Goal: Obtain resource: Download file/media

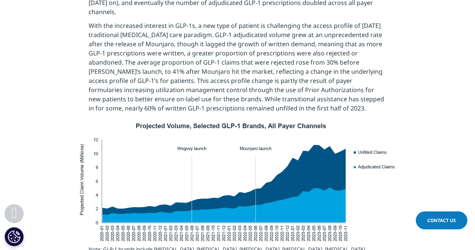
scroll to position [535, 0]
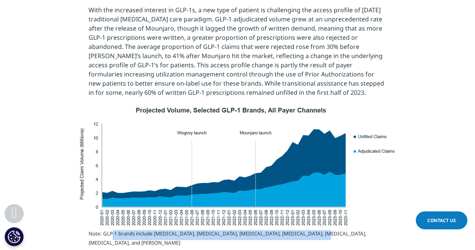
drag, startPoint x: 111, startPoint y: 226, endPoint x: 315, endPoint y: 224, distance: 204.1
click at [315, 230] on sup "Note: GLP-1 brands include Victoza, Trulicity, Saxenda, Ozempic, Rybelsus, Wego…" at bounding box center [228, 238] width 278 height 16
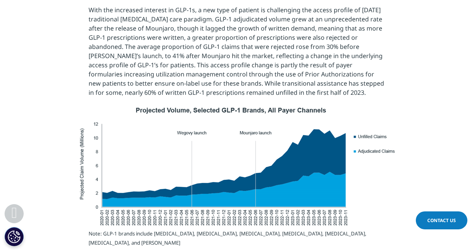
click at [350, 231] on p "Note: GLP-1 brands include Victoza, Trulicity, Saxenda, Ozempic, Rybelsus, Wego…" at bounding box center [238, 247] width 298 height 32
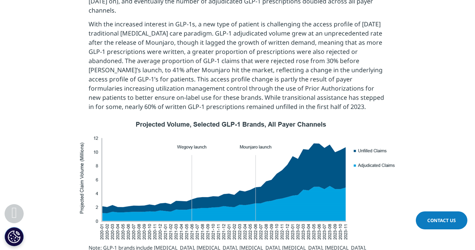
scroll to position [497, 0]
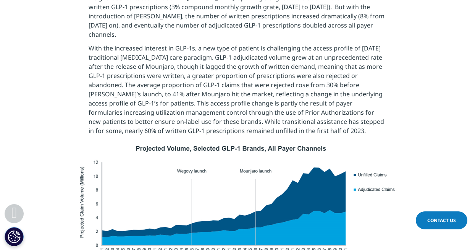
drag, startPoint x: 127, startPoint y: 39, endPoint x: 140, endPoint y: 41, distance: 13.5
click at [134, 44] on p "With the increased interest in GLP-1s, a new type of patient is challenging the…" at bounding box center [238, 92] width 298 height 96
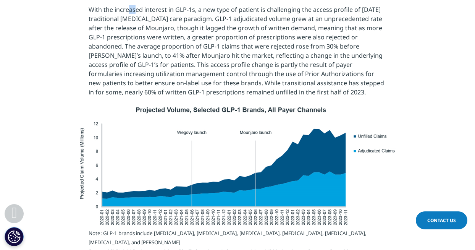
scroll to position [535, 0]
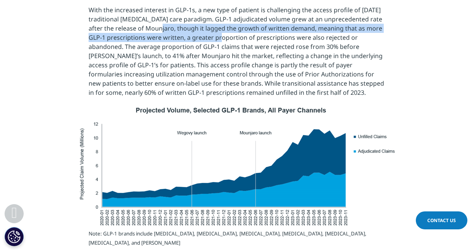
drag, startPoint x: 147, startPoint y: 20, endPoint x: 225, endPoint y: 34, distance: 79.2
click at [217, 28] on p "With the increased interest in GLP-1s, a new type of patient is challenging the…" at bounding box center [238, 53] width 298 height 96
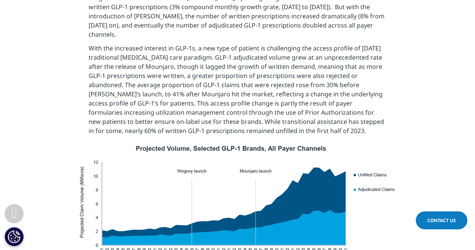
click at [153, 44] on p "With the increased interest in GLP-1s, a new type of patient is challenging the…" at bounding box center [238, 92] width 298 height 96
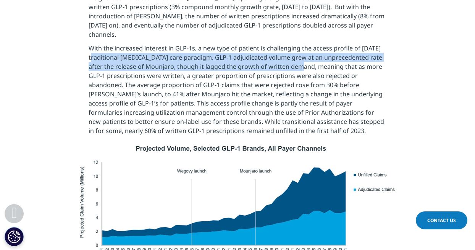
drag, startPoint x: 88, startPoint y: 47, endPoint x: 290, endPoint y: 57, distance: 202.0
click at [290, 57] on p "With the increased interest in GLP-1s, a new type of patient is challenging the…" at bounding box center [238, 92] width 298 height 96
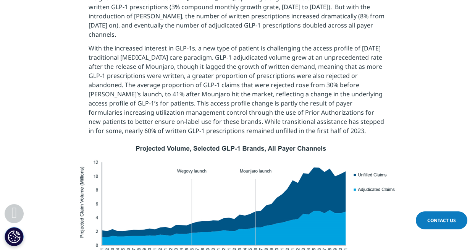
click at [290, 81] on p "With the increased interest in GLP-1s, a new type of patient is challenging the…" at bounding box center [238, 92] width 298 height 96
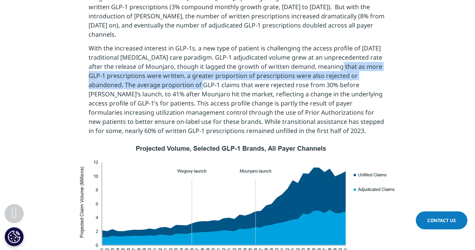
drag, startPoint x: 327, startPoint y: 57, endPoint x: 169, endPoint y: 75, distance: 158.5
click at [169, 75] on p "With the increased interest in GLP-1s, a new type of patient is challenging the…" at bounding box center [238, 92] width 298 height 96
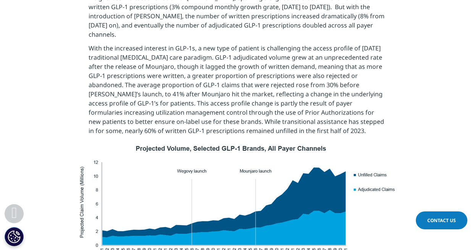
click at [169, 90] on p "With the increased interest in GLP-1s, a new type of patient is challenging the…" at bounding box center [238, 92] width 298 height 96
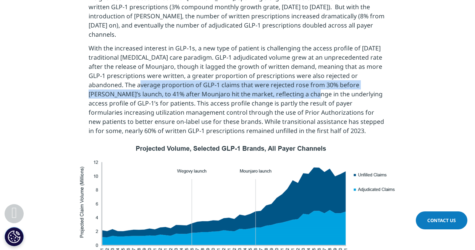
drag, startPoint x: 108, startPoint y: 75, endPoint x: 253, endPoint y: 89, distance: 145.9
click at [254, 82] on p "With the increased interest in GLP-1s, a new type of patient is challenging the…" at bounding box center [238, 92] width 298 height 96
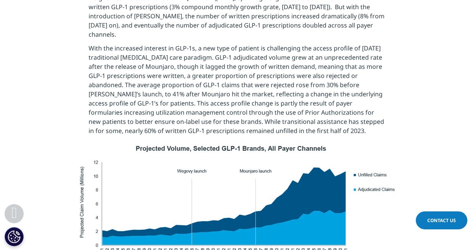
click at [253, 99] on p "With the increased interest in GLP-1s, a new type of patient is challenging the…" at bounding box center [238, 92] width 298 height 96
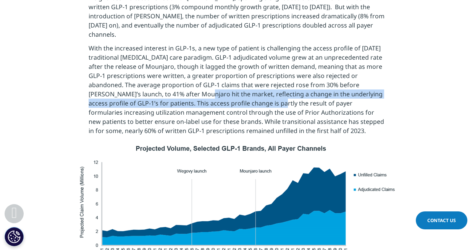
drag, startPoint x: 149, startPoint y: 87, endPoint x: 237, endPoint y: 91, distance: 88.4
click at [237, 91] on p "With the increased interest in GLP-1s, a new type of patient is challenging the…" at bounding box center [238, 92] width 298 height 96
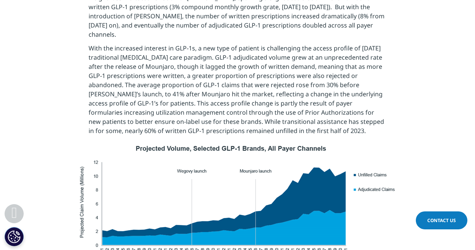
click at [240, 100] on p "With the increased interest in GLP-1s, a new type of patient is challenging the…" at bounding box center [238, 92] width 298 height 96
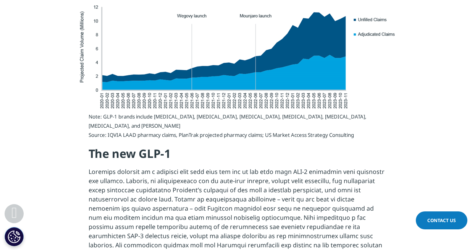
scroll to position [650, 0]
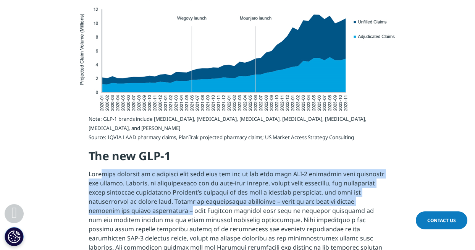
drag, startPoint x: 105, startPoint y: 163, endPoint x: 159, endPoint y: 198, distance: 64.0
click at [159, 197] on p "1 but their health profiles also fall somewhere in between. 75% of patients who…" at bounding box center [238, 244] width 298 height 151
click at [158, 200] on p "1 but their health profiles also fall somewhere in between. 75% of patients who…" at bounding box center [238, 244] width 298 height 151
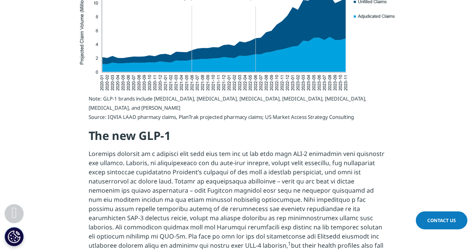
scroll to position [688, 0]
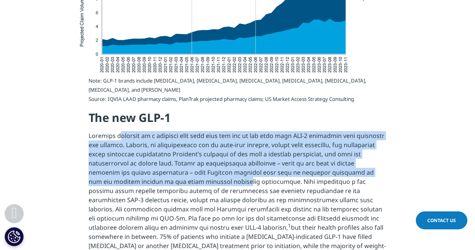
drag, startPoint x: 120, startPoint y: 120, endPoint x: 191, endPoint y: 169, distance: 85.8
click at [191, 166] on p "1 but their health profiles also fall somewhere in between. 75% of patients who…" at bounding box center [238, 206] width 298 height 151
click at [191, 172] on p "1 but their health profiles also fall somewhere in between. 75% of patients who…" at bounding box center [238, 206] width 298 height 151
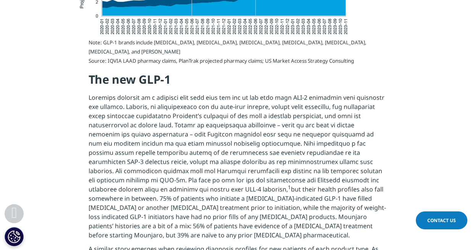
scroll to position [764, 0]
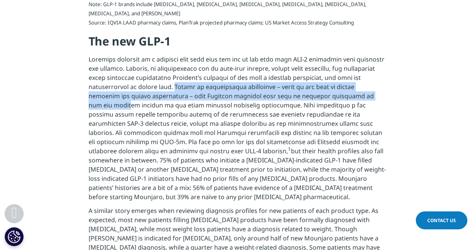
drag, startPoint x: 193, startPoint y: 71, endPoint x: 370, endPoint y: 84, distance: 176.7
click at [370, 84] on p "1 but their health profiles also fall somewhere in between. 75% of patients who…" at bounding box center [238, 130] width 298 height 151
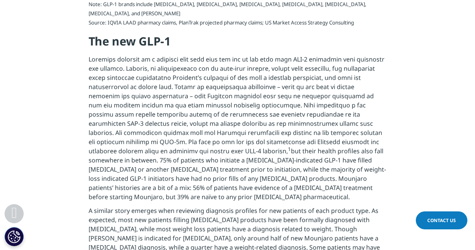
click at [365, 117] on p "1 but their health profiles also fall somewhere in between. 75% of patients who…" at bounding box center [238, 130] width 298 height 151
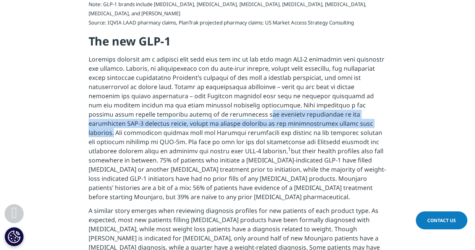
drag, startPoint x: 187, startPoint y: 95, endPoint x: 290, endPoint y: 107, distance: 103.1
click at [290, 107] on p "1 but their health profiles also fall somewhere in between. 75% of patients who…" at bounding box center [238, 130] width 298 height 151
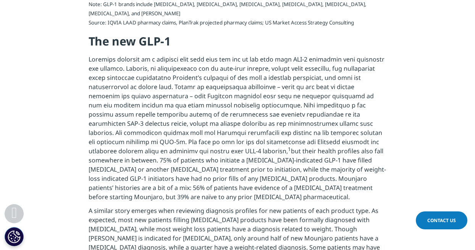
click at [266, 137] on p "1 but their health profiles also fall somewhere in between. 75% of patients who…" at bounding box center [238, 130] width 298 height 151
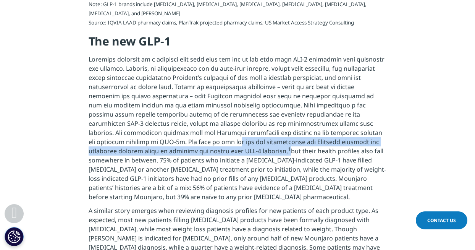
drag, startPoint x: 104, startPoint y: 126, endPoint x: 168, endPoint y: 141, distance: 65.2
click at [168, 141] on p "1 but their health profiles also fall somewhere in between. 75% of patients who…" at bounding box center [238, 130] width 298 height 151
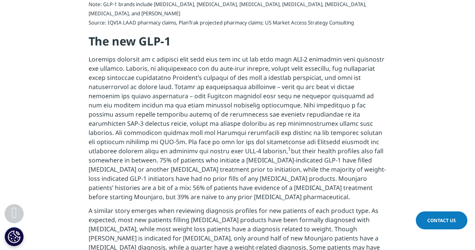
click at [175, 162] on p "1 but their health profiles also fall somewhere in between. 75% of patients who…" at bounding box center [238, 130] width 298 height 151
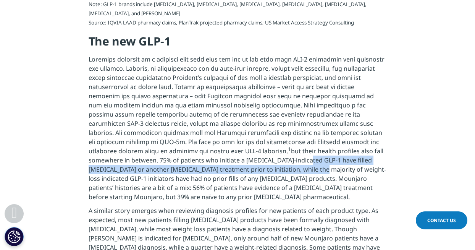
drag, startPoint x: 188, startPoint y: 147, endPoint x: 188, endPoint y: 157, distance: 10.7
click at [188, 157] on p "1 but their health profiles also fall somewhere in between. 75% of patients who…" at bounding box center [238, 130] width 298 height 151
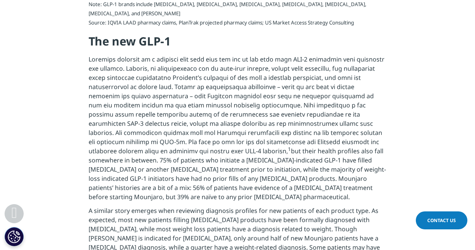
click at [190, 175] on p "1 but their health profiles also fall somewhere in between. 75% of patients who…" at bounding box center [238, 130] width 298 height 151
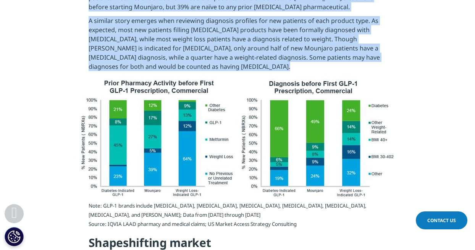
scroll to position [955, 0]
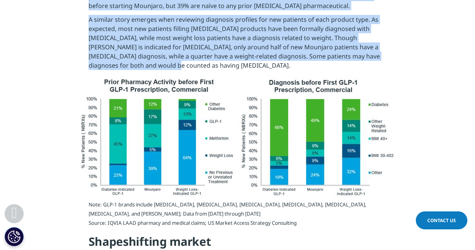
drag, startPoint x: 87, startPoint y: 45, endPoint x: 122, endPoint y: 49, distance: 35.4
copy div "Mounjaro launched as a diabetes drug when only two out of the then nine GLP-1 t…"
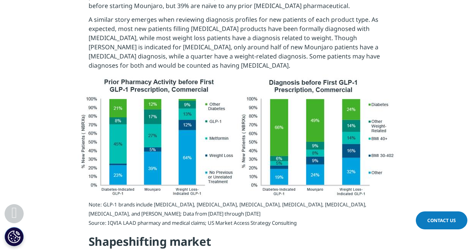
drag, startPoint x: 422, startPoint y: 156, endPoint x: 426, endPoint y: 237, distance: 81.5
click at [422, 156] on div at bounding box center [238, 138] width 428 height 127
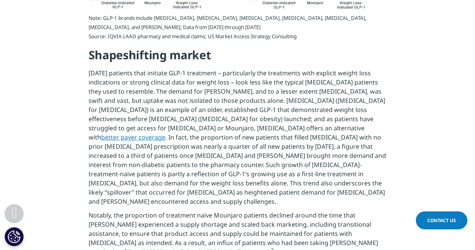
scroll to position [1146, 0]
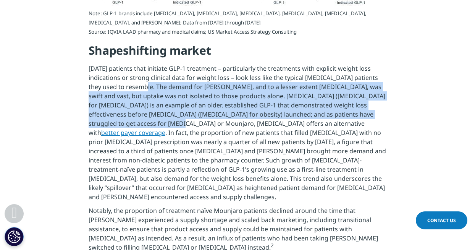
drag, startPoint x: 130, startPoint y: 70, endPoint x: 121, endPoint y: 111, distance: 42.3
click at [121, 111] on p "Today’s patients that initiate GLP-1 treatment – particularly the treatments wi…" at bounding box center [238, 135] width 298 height 142
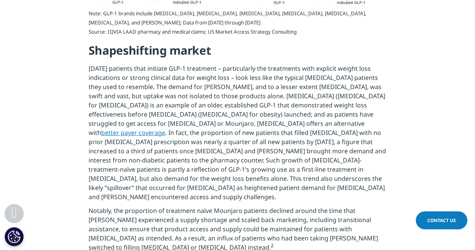
click at [137, 148] on p "Today’s patients that initiate GLP-1 treatment – particularly the treatments wi…" at bounding box center [238, 135] width 298 height 142
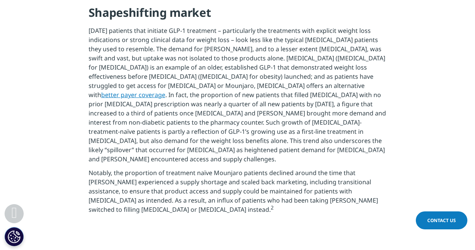
scroll to position [1185, 0]
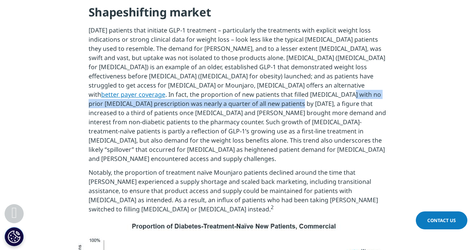
drag, startPoint x: 86, startPoint y: 79, endPoint x: 328, endPoint y: 83, distance: 242.3
click at [328, 83] on section "Note: GLP-1 brands include Victoza, Trulicity, Saxenda, Ozempic, Rybelsus, Wego…" at bounding box center [237, 95] width 475 height 246
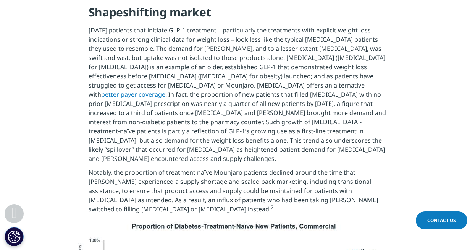
click at [327, 117] on p "Today’s patients that initiate GLP-1 treatment – particularly the treatments wi…" at bounding box center [238, 97] width 298 height 142
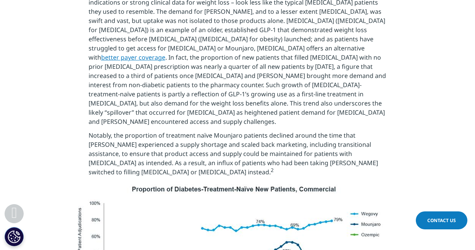
scroll to position [1223, 0]
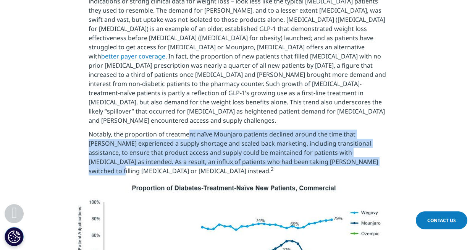
drag, startPoint x: 187, startPoint y: 102, endPoint x: 321, endPoint y: 125, distance: 136.5
click at [321, 130] on p "Notably, the proportion of treatment naïve Mounjaro patients declined around th…" at bounding box center [238, 155] width 298 height 50
click at [322, 130] on p "Notably, the proportion of treatment naïve Mounjaro patients declined around th…" at bounding box center [238, 155] width 298 height 50
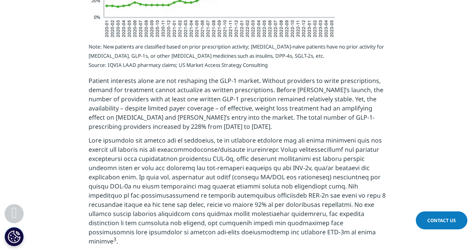
scroll to position [1529, 0]
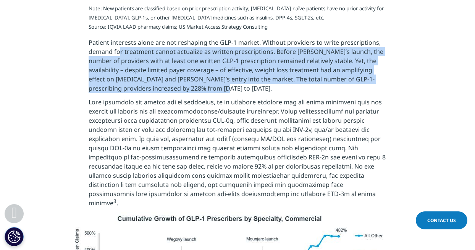
drag, startPoint x: 118, startPoint y: 17, endPoint x: 198, endPoint y: 56, distance: 88.7
click at [198, 56] on p "Patient interests alone are not reshaping the GLP-1 market. Without providers t…" at bounding box center [238, 68] width 298 height 60
click at [174, 38] on p "Patient interests alone are not reshaping the GLP-1 market. Without providers t…" at bounding box center [238, 68] width 298 height 60
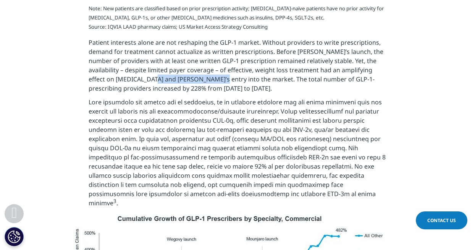
drag, startPoint x: 133, startPoint y: 44, endPoint x: 195, endPoint y: 47, distance: 62.3
click at [194, 46] on p "Patient interests alone are not reshaping the GLP-1 market. Without providers t…" at bounding box center [238, 68] width 298 height 60
click at [202, 54] on p "Patient interests alone are not reshaping the GLP-1 market. Without providers t…" at bounding box center [238, 68] width 298 height 60
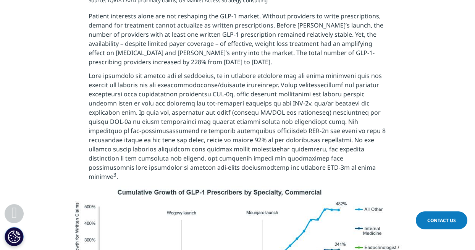
scroll to position [1567, 0]
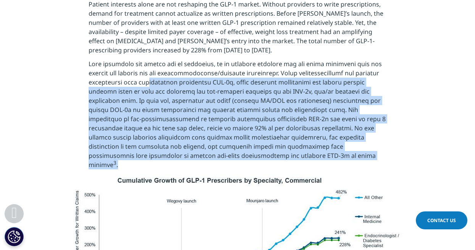
drag, startPoint x: 144, startPoint y: 48, endPoint x: 228, endPoint y: 123, distance: 112.8
click at [228, 123] on p "3 ." at bounding box center [238, 116] width 298 height 115
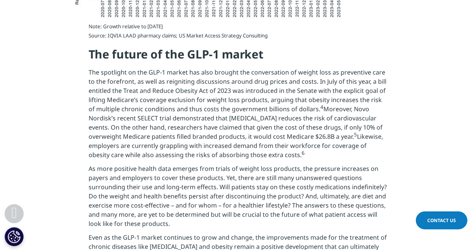
scroll to position [1872, 0]
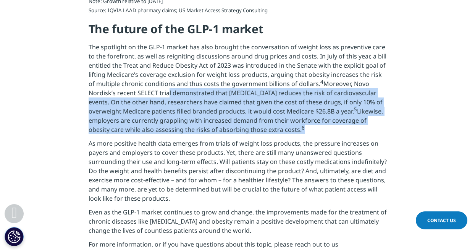
drag, startPoint x: 138, startPoint y: 56, endPoint x: 277, endPoint y: 109, distance: 148.9
click at [277, 108] on div "Note: Growth relative to June 2020 Source: IQVIA LAAD pharmacy claims; US Marke…" at bounding box center [238, 173] width 298 height 350
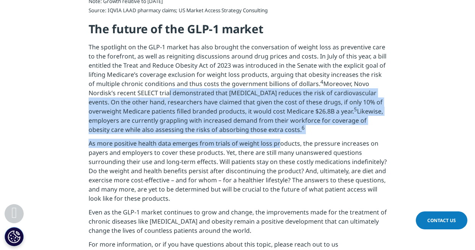
click at [276, 139] on p "As more positive health data emerges from trials of weight loss products, the p…" at bounding box center [238, 173] width 298 height 69
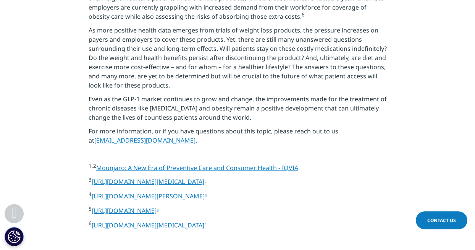
scroll to position [1987, 0]
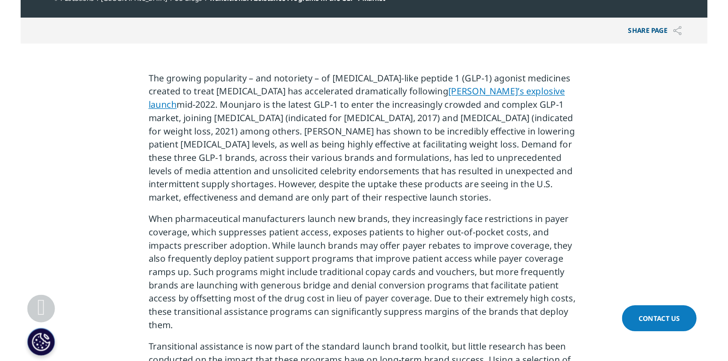
scroll to position [306, 0]
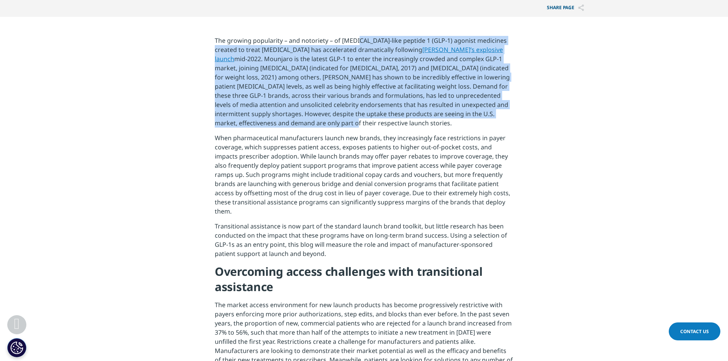
drag, startPoint x: 353, startPoint y: 40, endPoint x: 360, endPoint y: 123, distance: 83.2
click at [360, 122] on p "The growing popularity – and notoriety – of glucagon-like peptide 1 (GLP-1) ago…" at bounding box center [364, 84] width 298 height 97
click at [360, 123] on p "The growing popularity – and notoriety – of glucagon-like peptide 1 (GLP-1) ago…" at bounding box center [364, 84] width 298 height 97
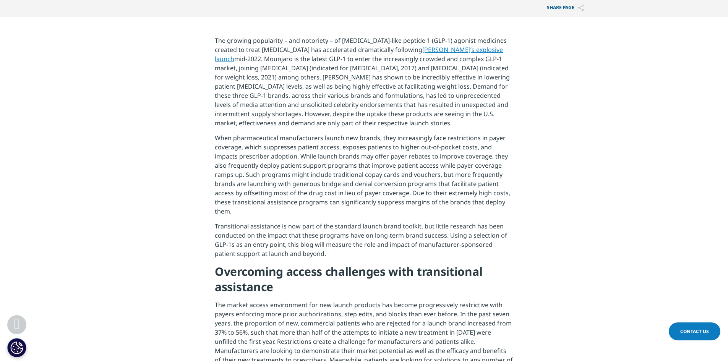
drag, startPoint x: 157, startPoint y: 31, endPoint x: 174, endPoint y: 39, distance: 19.1
click at [162, 31] on section "The growing popularity – and notoriety – of glucagon-like peptide 1 (GLP-1) ago…" at bounding box center [364, 243] width 728 height 452
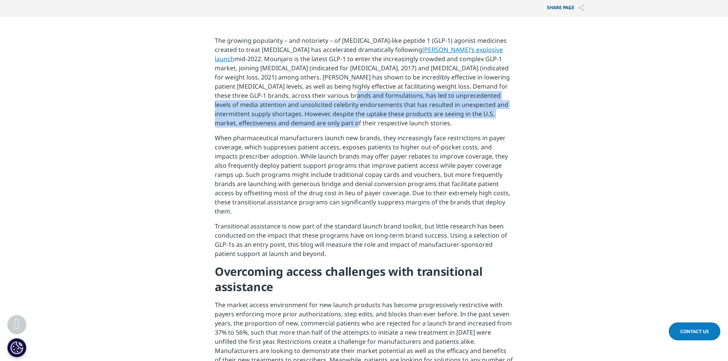
drag, startPoint x: 298, startPoint y: 96, endPoint x: 298, endPoint y: 128, distance: 32.5
click at [298, 128] on p "The growing popularity – and notoriety – of glucagon-like peptide 1 (GLP-1) ago…" at bounding box center [364, 84] width 298 height 97
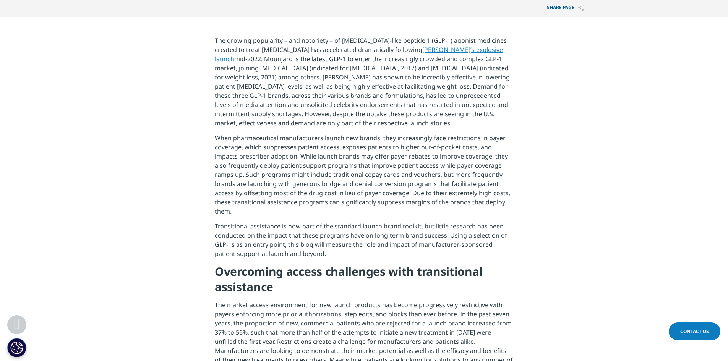
click at [301, 143] on p "When pharmaceutical manufacturers launch new brands, they increasingly face res…" at bounding box center [364, 177] width 298 height 88
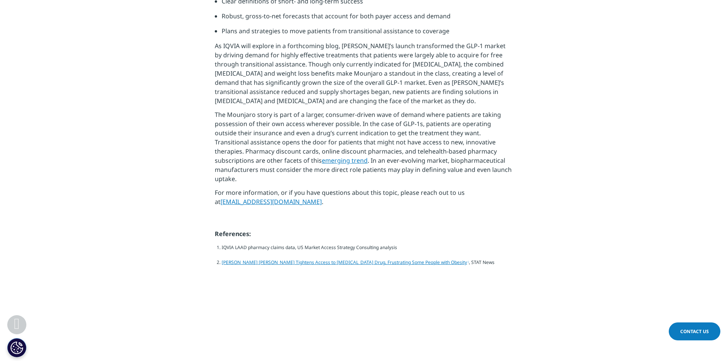
scroll to position [2484, 0]
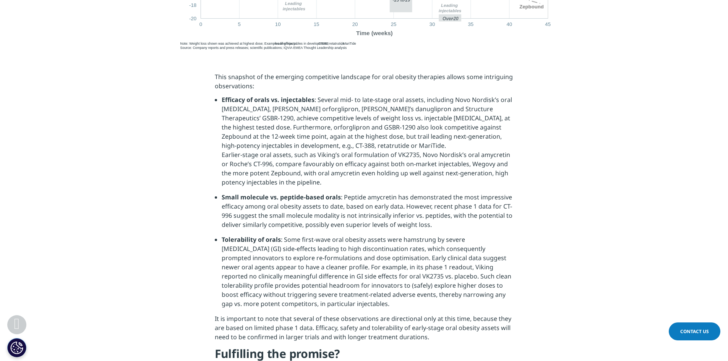
scroll to position [1414, 0]
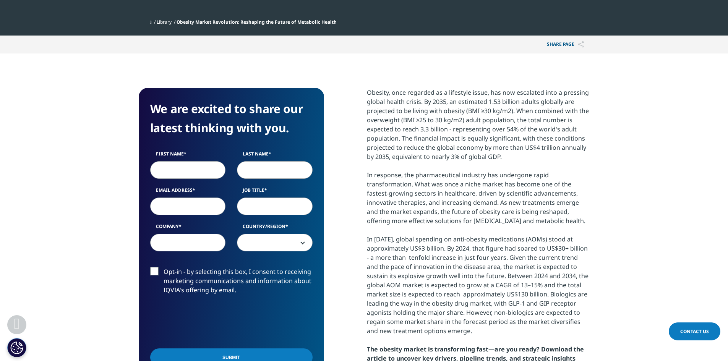
scroll to position [344, 0]
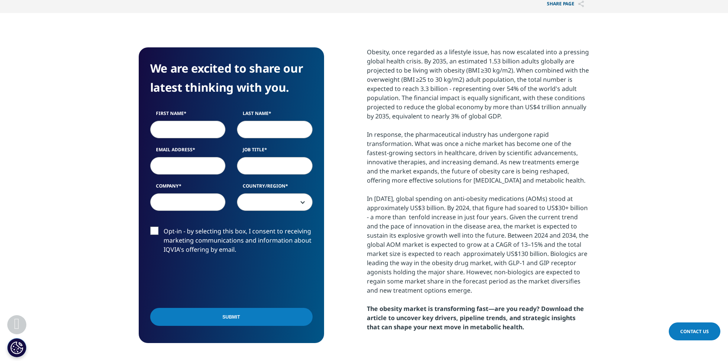
drag, startPoint x: 390, startPoint y: 62, endPoint x: 499, endPoint y: 117, distance: 122.7
click at [499, 117] on div "Obesity, once regarded as a lifestyle issue, has now escalated into a pressing …" at bounding box center [478, 189] width 223 height 284
click at [499, 118] on div "Obesity, once regarded as a lifestyle issue, has now escalated into a pressing …" at bounding box center [478, 189] width 223 height 284
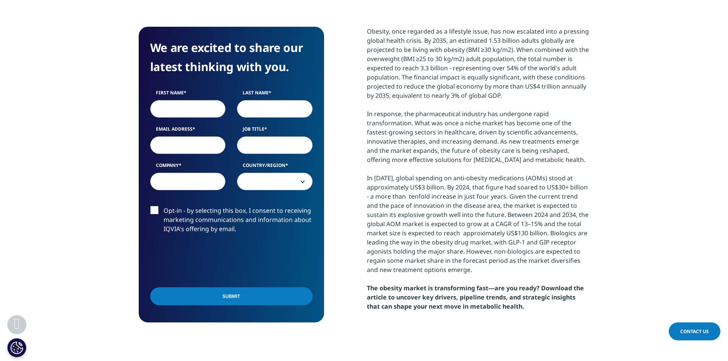
scroll to position [382, 0]
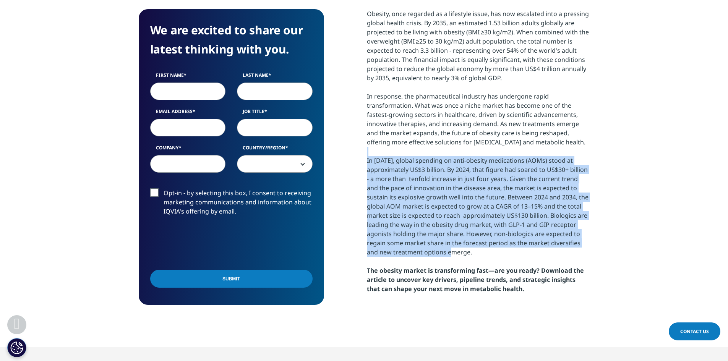
drag, startPoint x: 396, startPoint y: 150, endPoint x: 428, endPoint y: 256, distance: 110.2
click at [428, 256] on div "Obesity, once regarded as a lifestyle issue, has now escalated into a pressing …" at bounding box center [478, 151] width 223 height 284
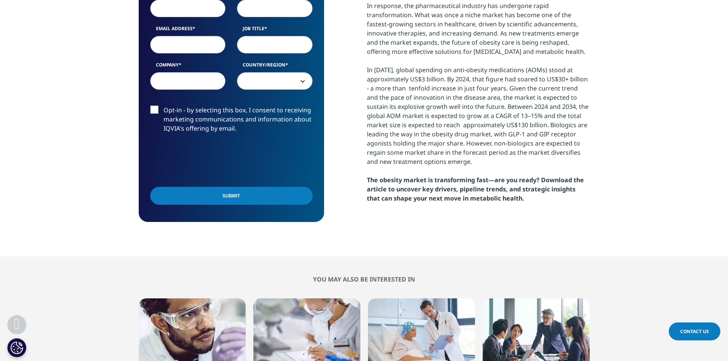
scroll to position [497, 0]
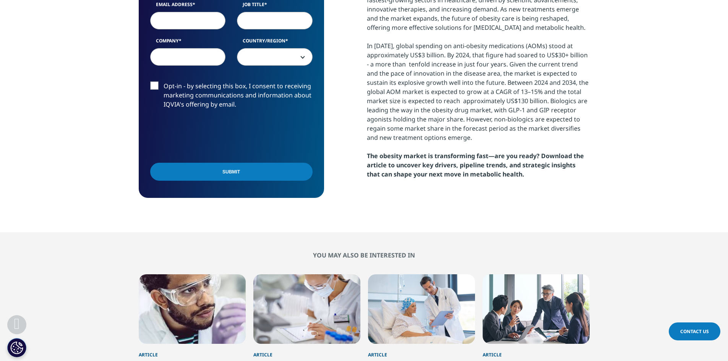
click at [186, 16] on input "Email Address" at bounding box center [188, 21] width 76 height 18
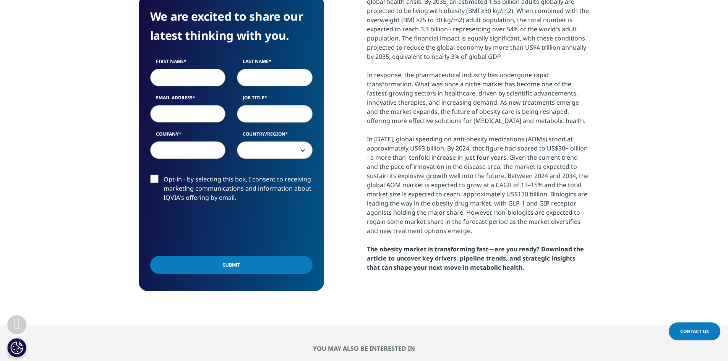
scroll to position [382, 0]
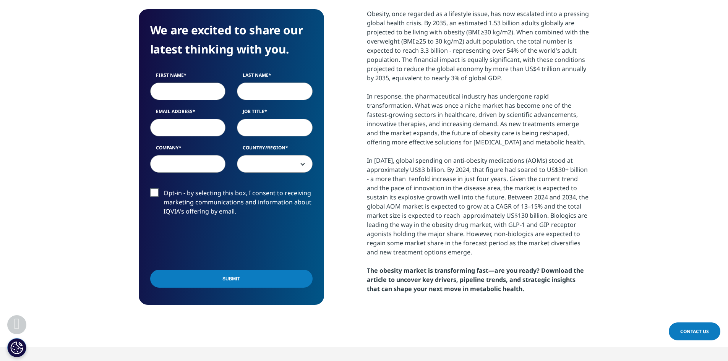
click at [190, 92] on input "First Name" at bounding box center [188, 92] width 76 height 18
type input "Jess"
type input "Mixon"
type input "jmixon@fristcapital.com"
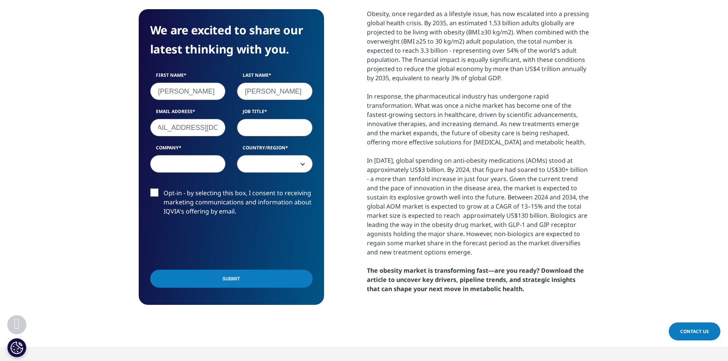
scroll to position [0, 0]
type input "Analyst"
type input "Frist Capital"
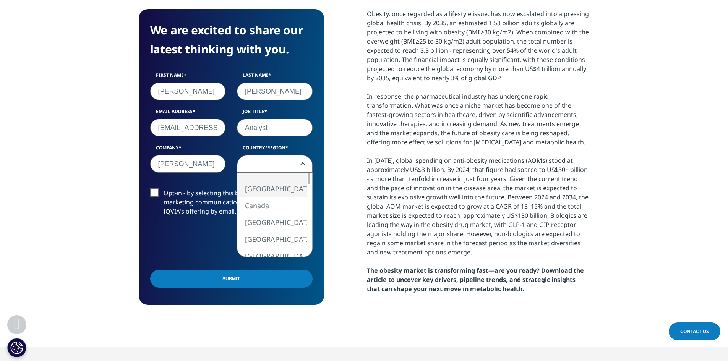
select select "[GEOGRAPHIC_DATA]"
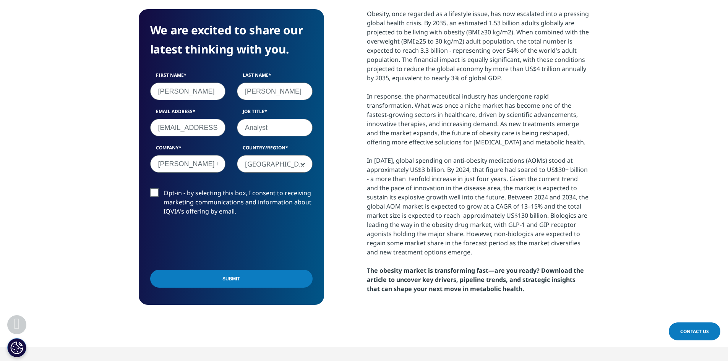
click at [220, 195] on label "Opt-in - by selecting this box, I consent to receiving marketing communications…" at bounding box center [231, 204] width 162 height 32
click at [164, 188] on input "Opt-in - by selecting this box, I consent to receiving marketing communications…" at bounding box center [164, 188] width 0 height 0
click at [202, 278] on input "Submit" at bounding box center [231, 279] width 162 height 18
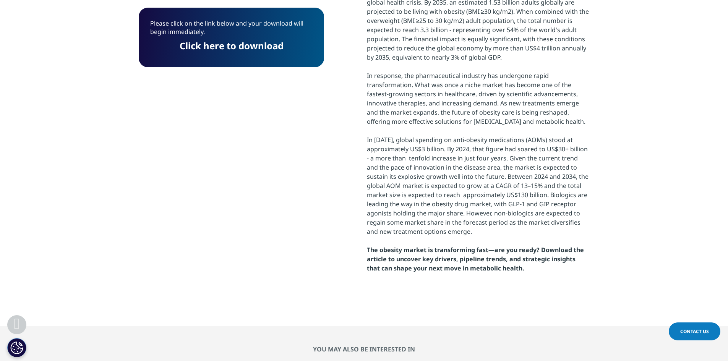
scroll to position [60, 185]
click at [209, 49] on link "Click here to download" at bounding box center [232, 45] width 104 height 13
